Goal: Find specific page/section: Find specific page/section

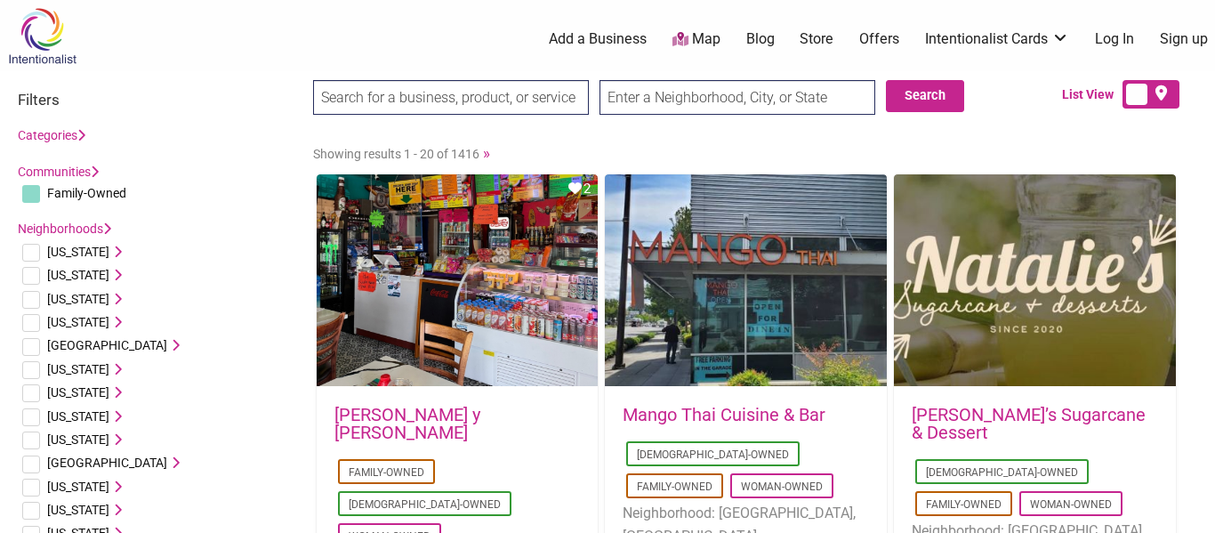
click at [33, 364] on input "checkbox" at bounding box center [31, 370] width 18 height 18
click at [34, 374] on input "checkbox" at bounding box center [31, 370] width 18 height 18
checkbox input "true"
click at [109, 372] on icon at bounding box center [115, 369] width 12 height 12
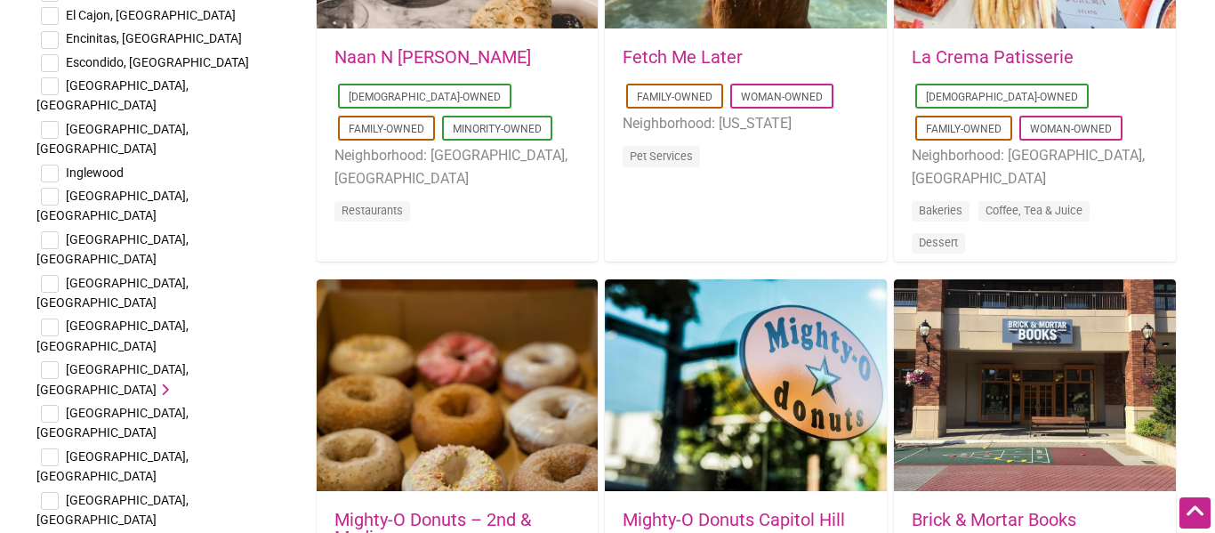
scroll to position [818, 0]
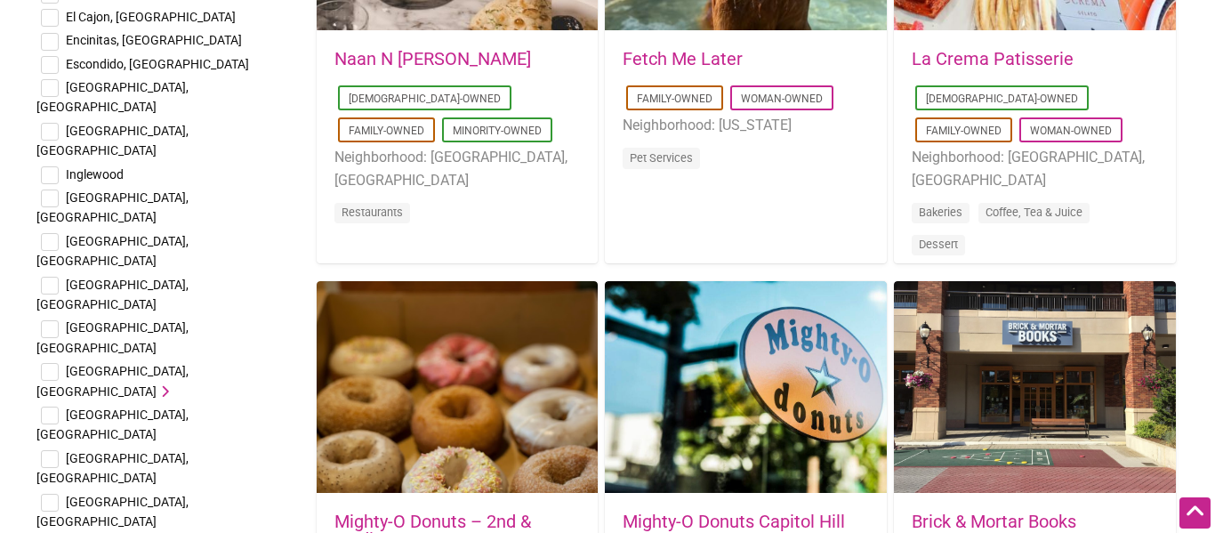
click at [52, 494] on input "checkbox" at bounding box center [50, 503] width 18 height 18
checkbox input "true"
click at [51, 363] on input "checkbox" at bounding box center [50, 372] width 18 height 18
checkbox input "true"
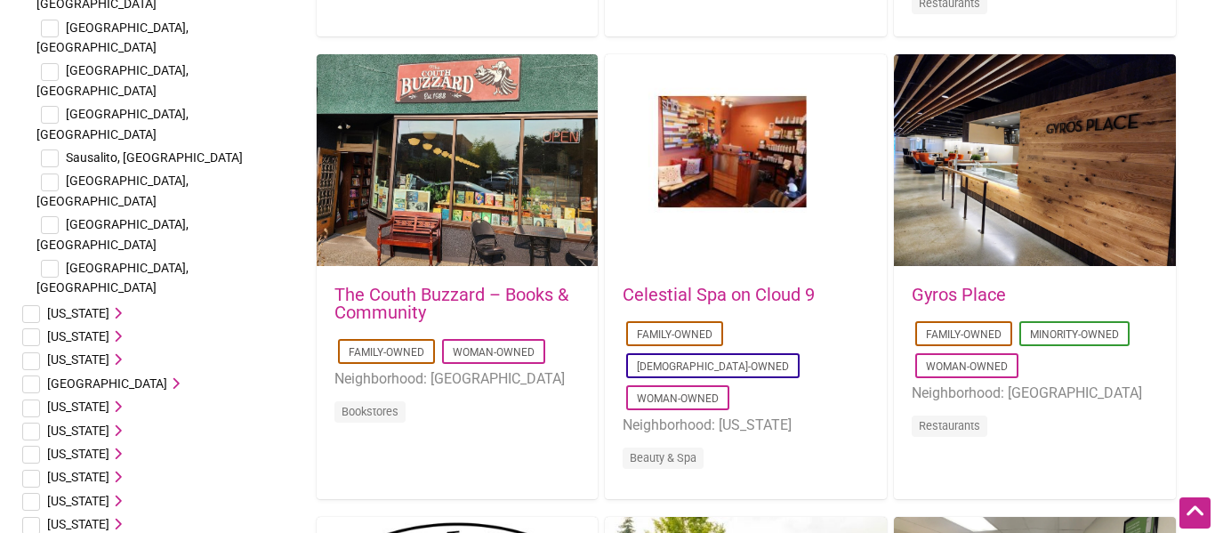
scroll to position [1973, 0]
